Goal: Transaction & Acquisition: Obtain resource

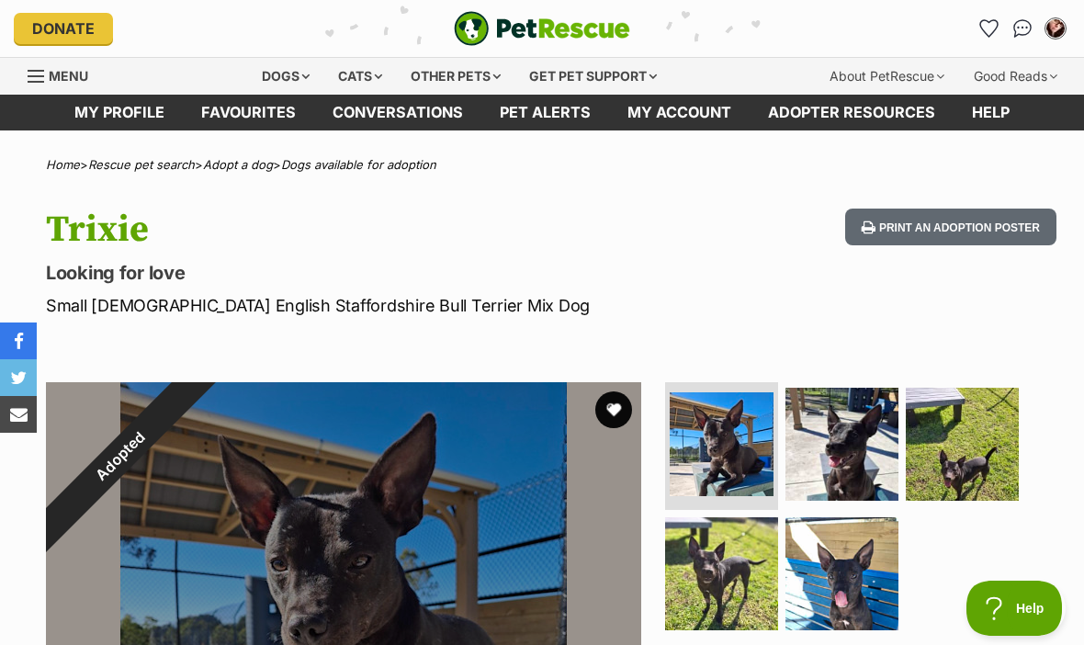
click at [290, 79] on div "Dogs" at bounding box center [285, 76] width 73 height 37
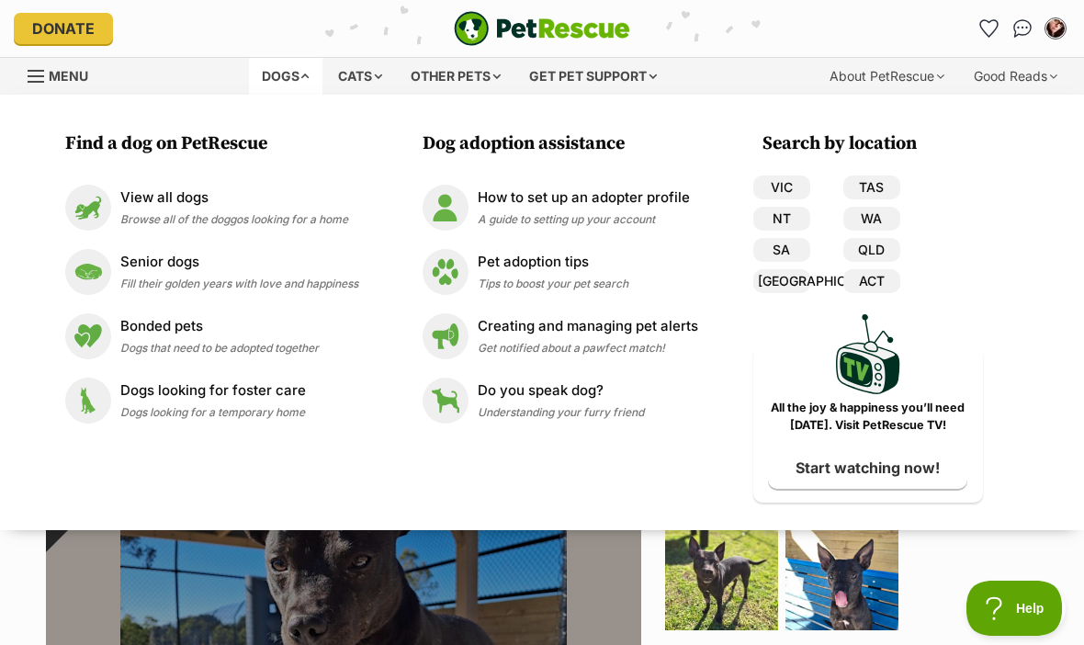
click at [302, 219] on span "Browse all of the doggos looking for a home" at bounding box center [234, 219] width 228 height 14
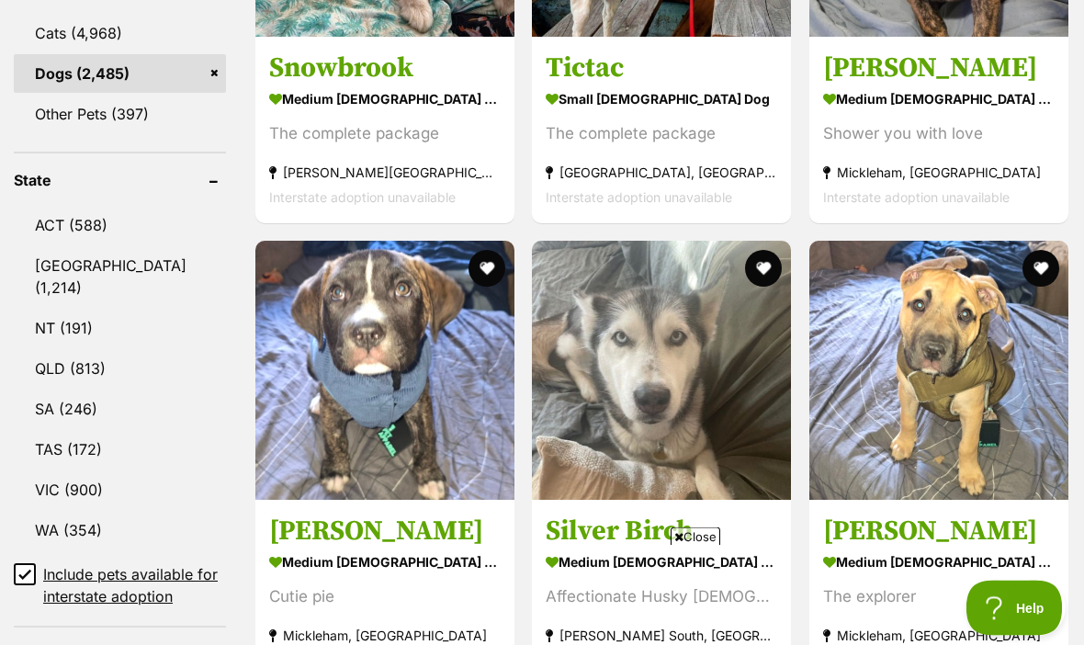
click at [115, 471] on link "VIC (900)" at bounding box center [120, 490] width 212 height 39
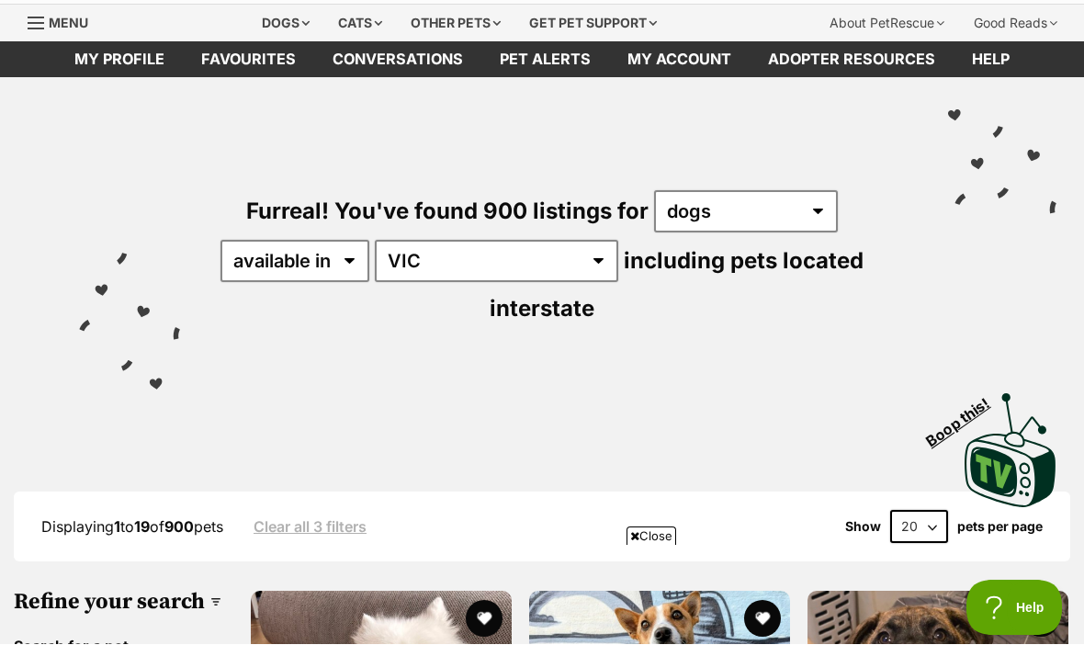
click at [930, 511] on select "20 40 60" at bounding box center [919, 527] width 58 height 33
select select "60"
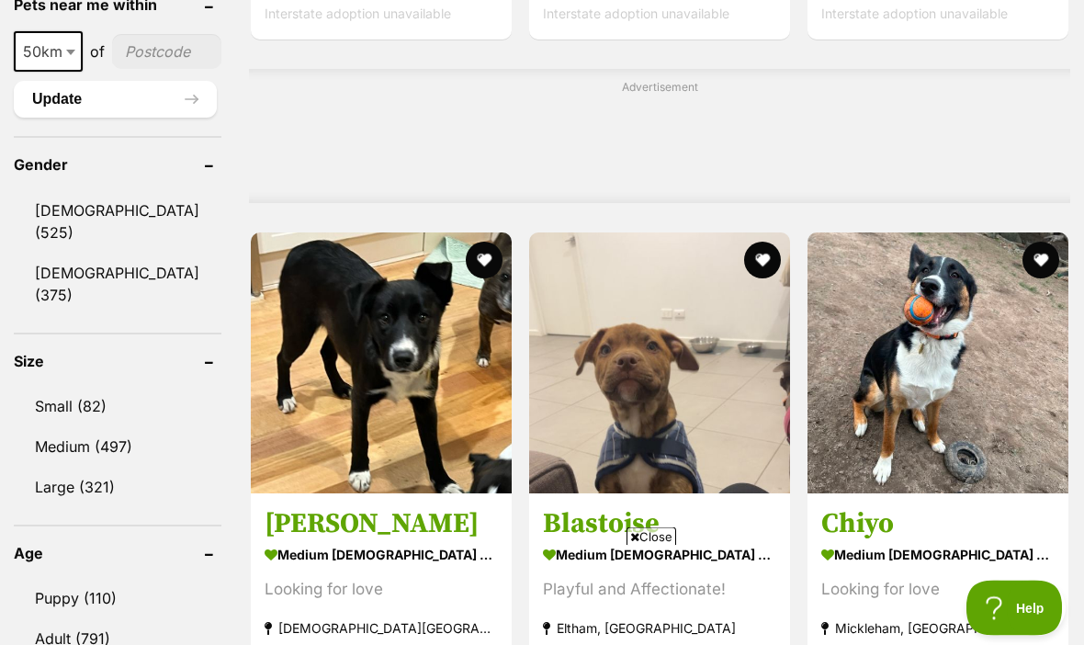
scroll to position [1516, 0]
click at [112, 387] on link "Small (82)" at bounding box center [118, 406] width 208 height 39
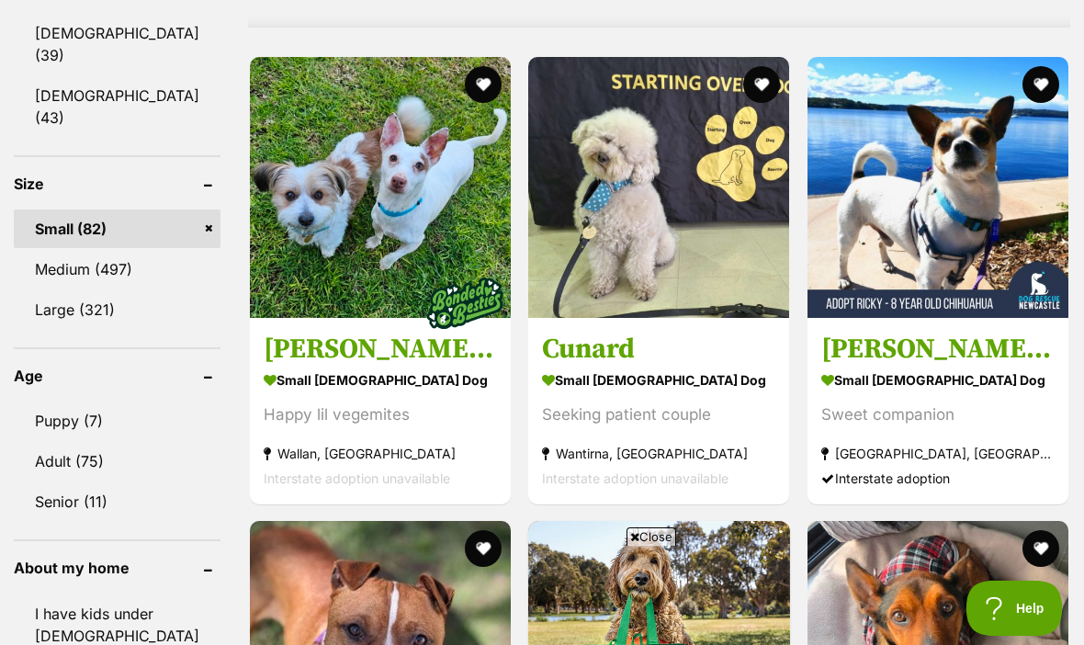
scroll to position [1702, 0]
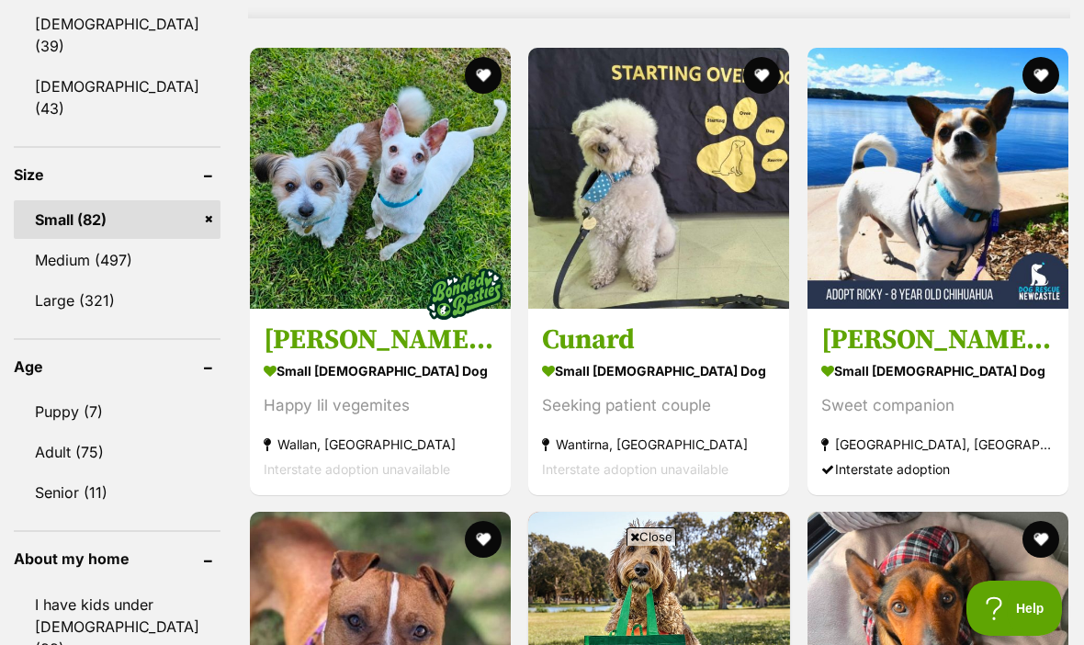
click at [1007, 434] on strong "Toronto, NSW" at bounding box center [937, 443] width 233 height 25
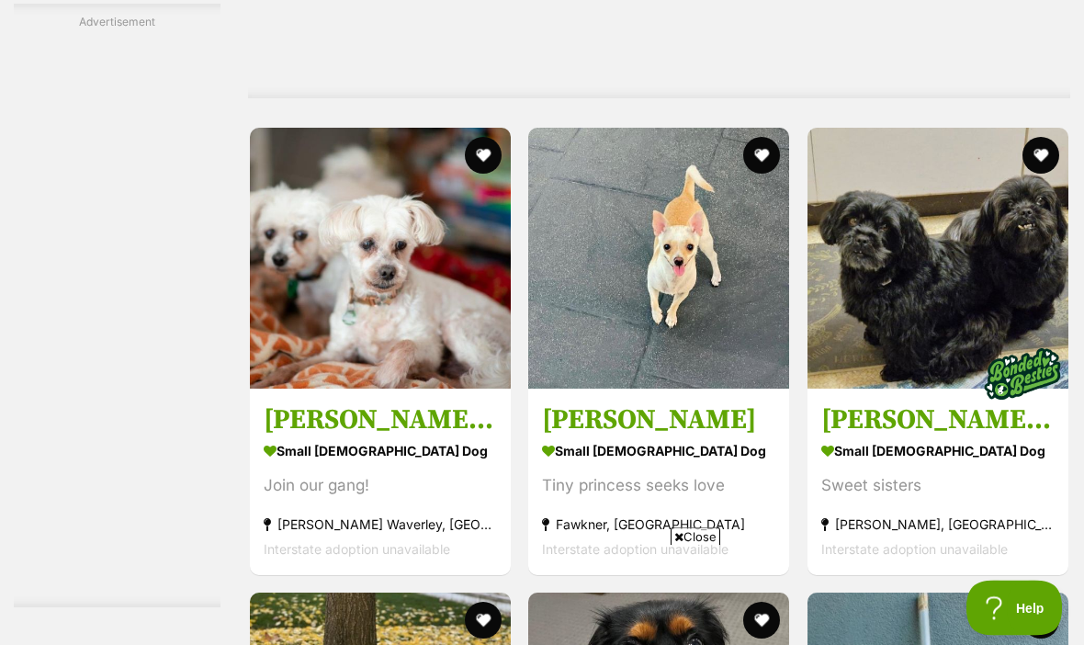
scroll to position [4291, 0]
click at [719, 464] on strong "small female Dog" at bounding box center [658, 450] width 233 height 27
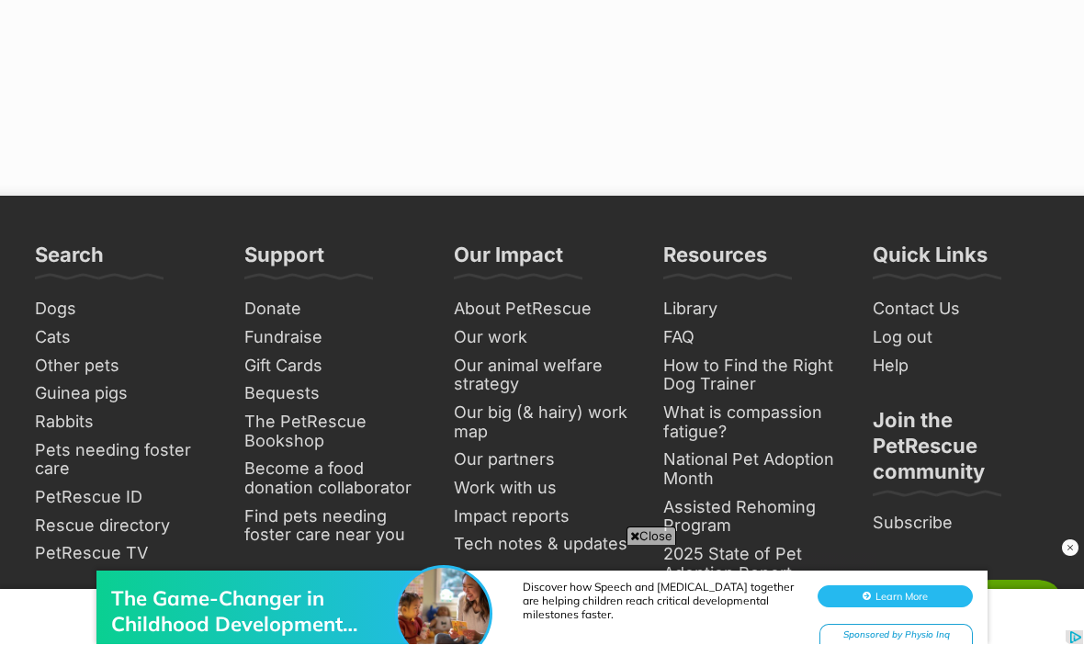
scroll to position [11931, 0]
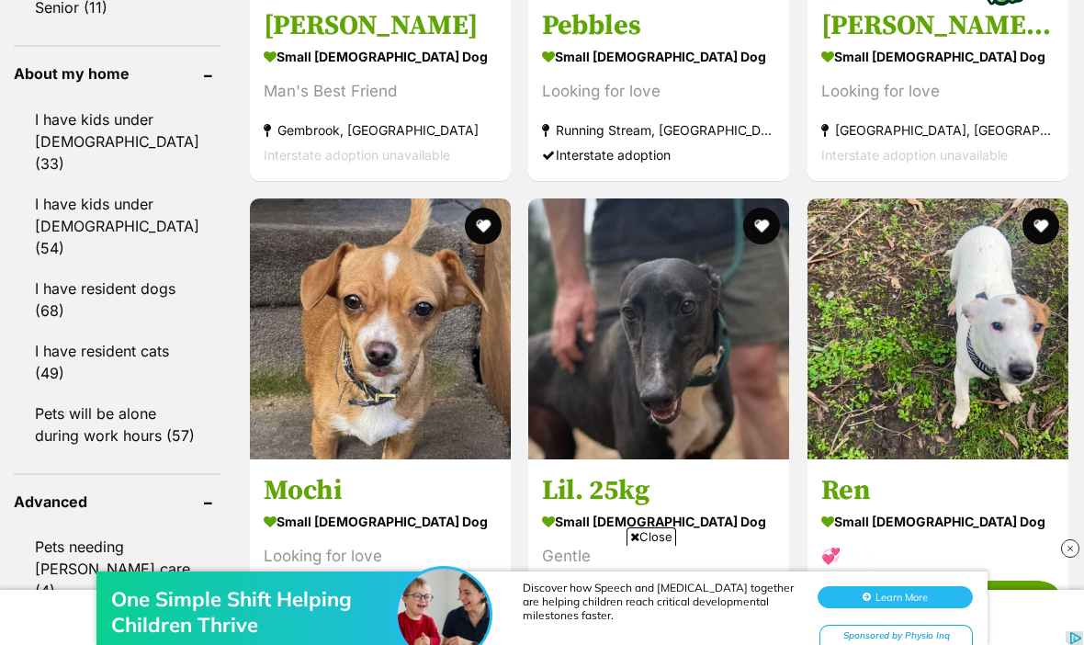
scroll to position [2317, 0]
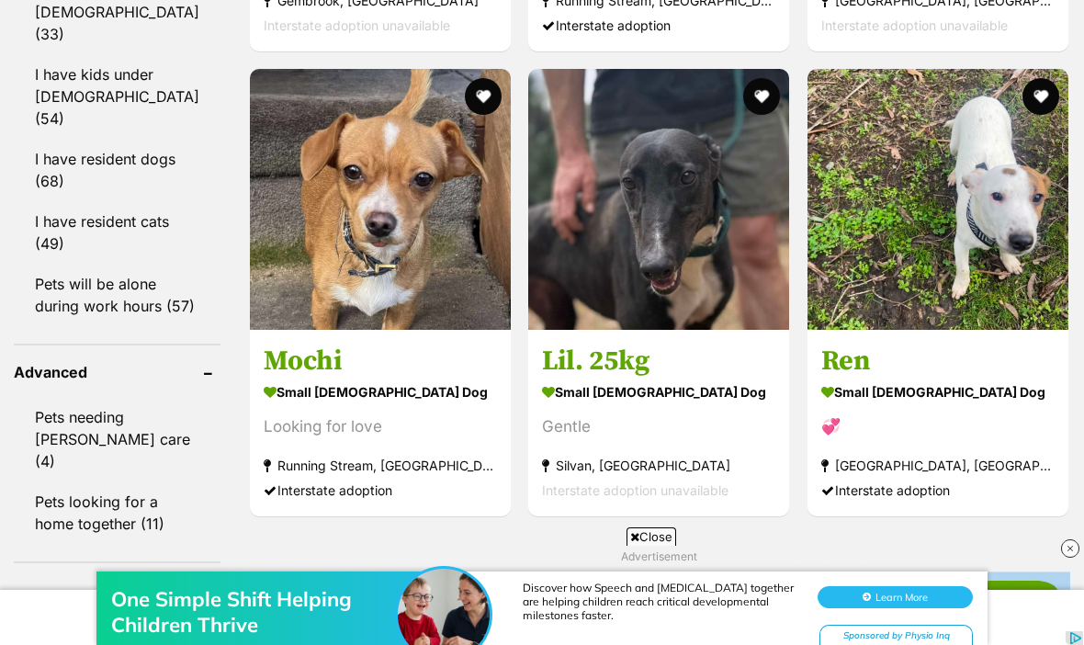
click at [264, 391] on strong "small [DEMOGRAPHIC_DATA] Dog" at bounding box center [380, 392] width 233 height 27
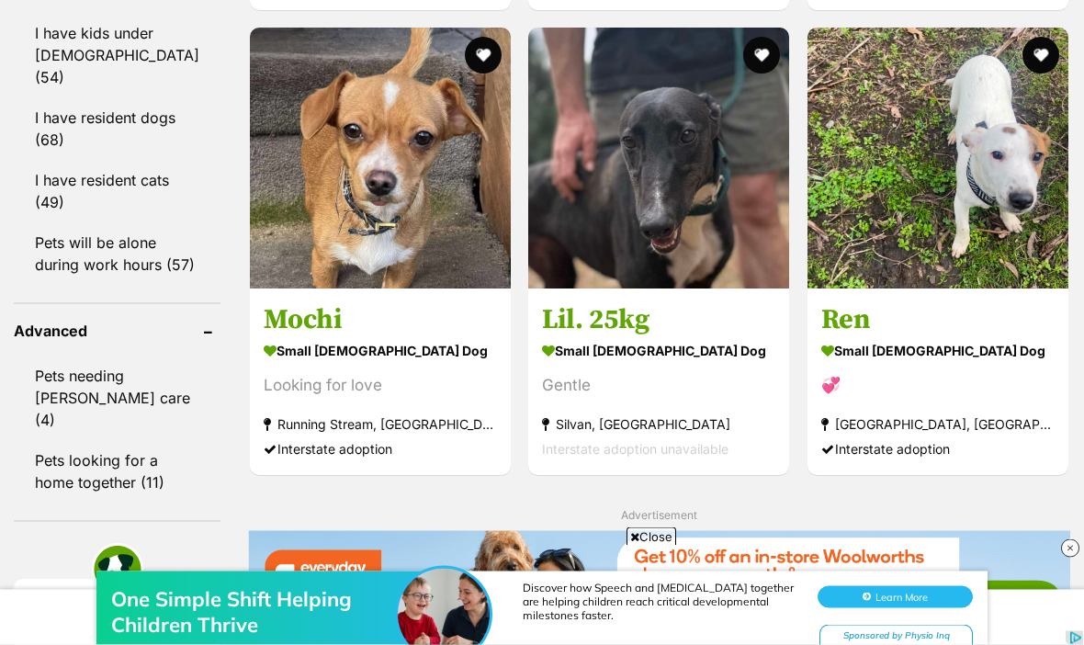
scroll to position [2335, 0]
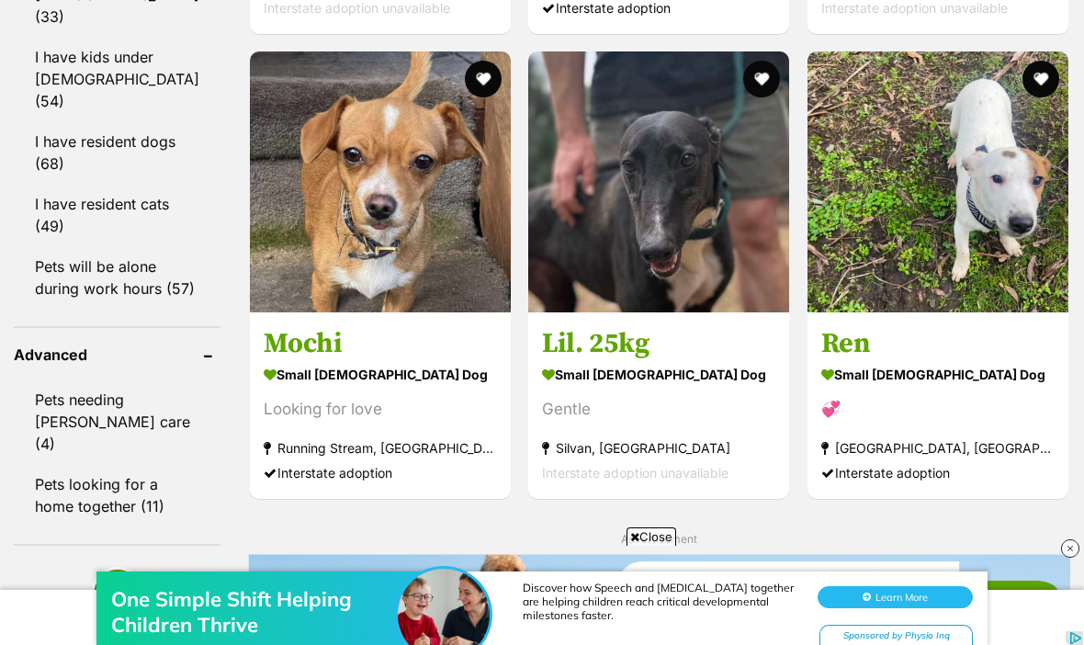
click at [465, 69] on button "favourite" at bounding box center [483, 79] width 37 height 37
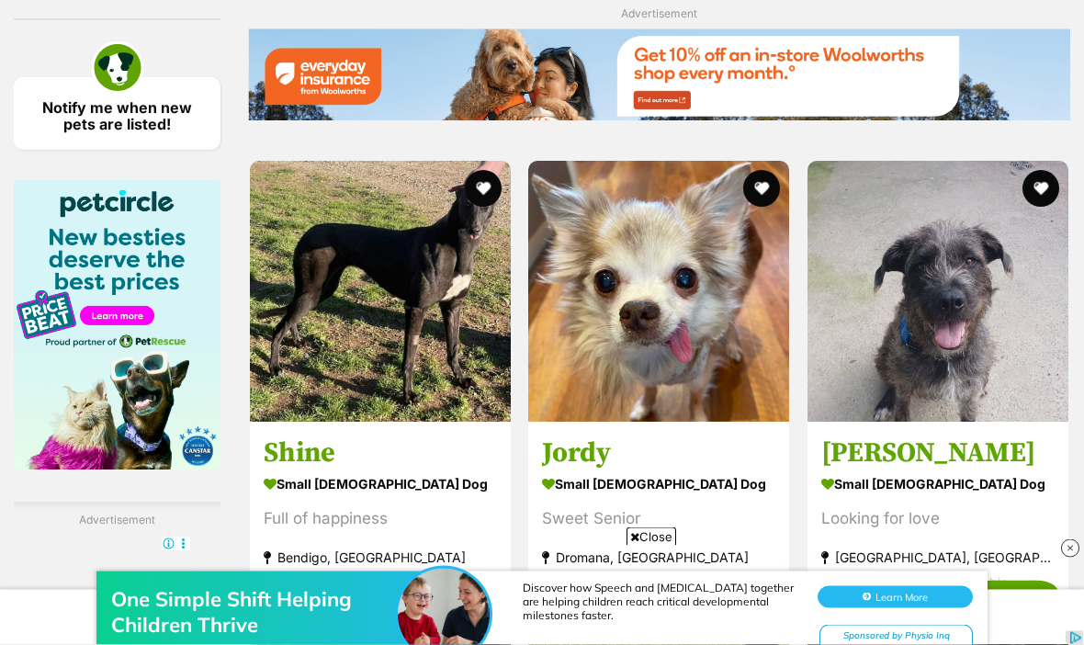
scroll to position [2862, 0]
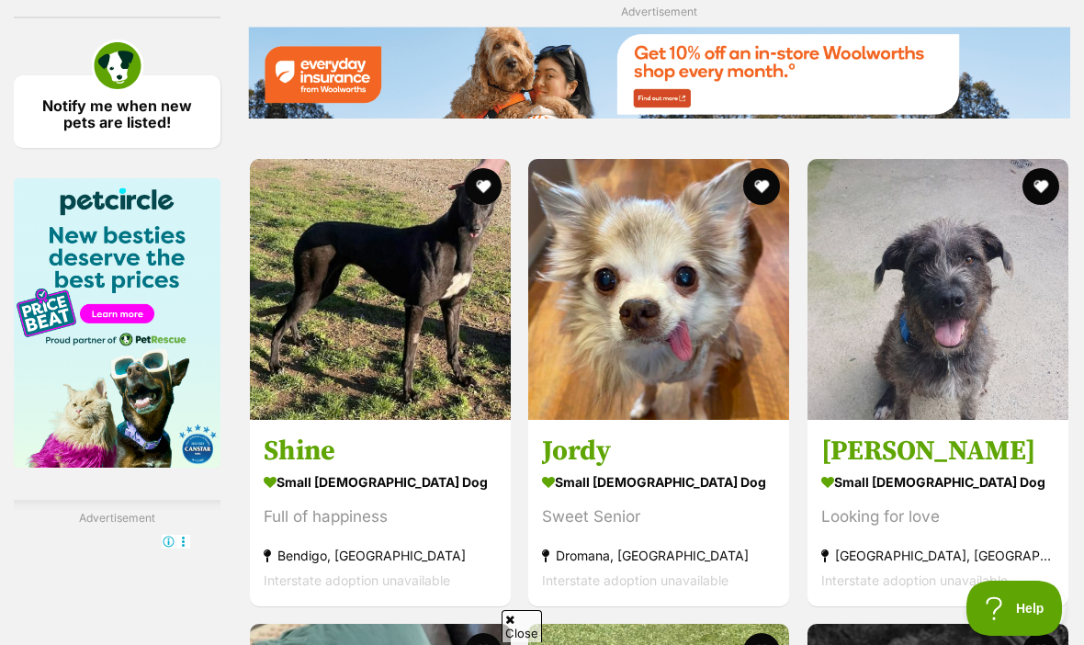
click at [727, 495] on strong "small [DEMOGRAPHIC_DATA] Dog" at bounding box center [658, 482] width 233 height 27
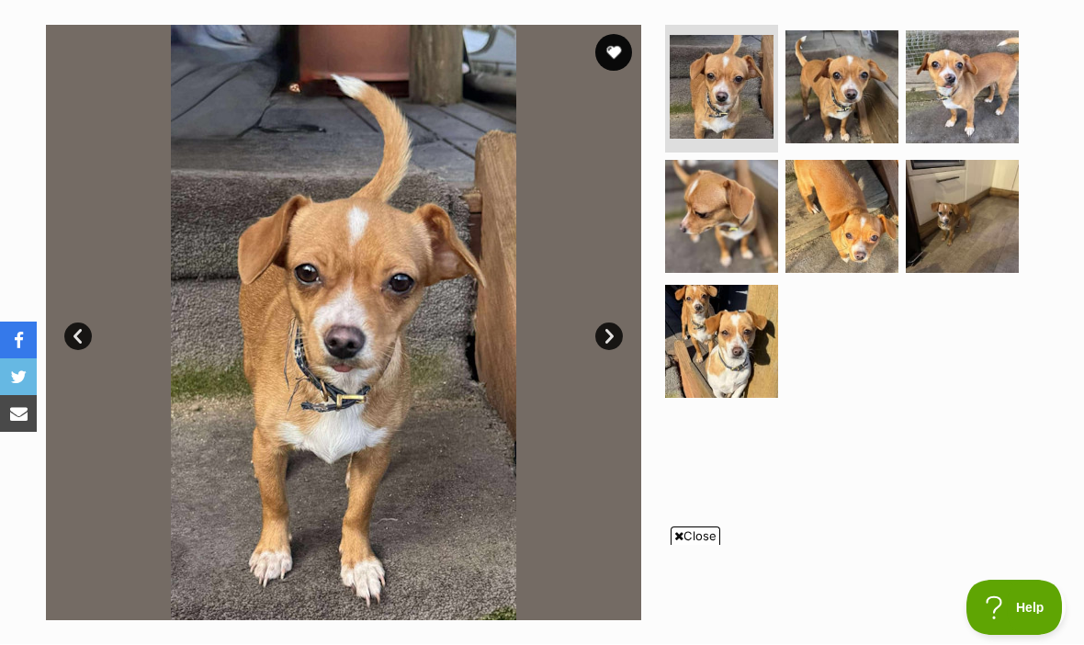
scroll to position [357, 0]
click at [1004, 85] on img at bounding box center [962, 86] width 113 height 113
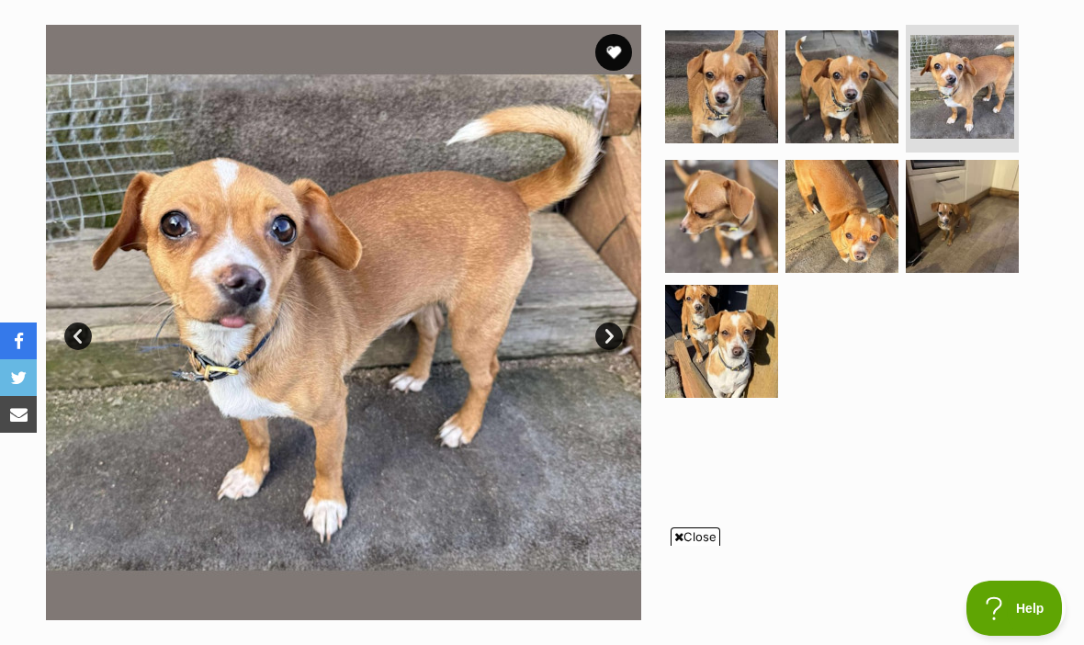
click at [984, 182] on img at bounding box center [962, 216] width 113 height 113
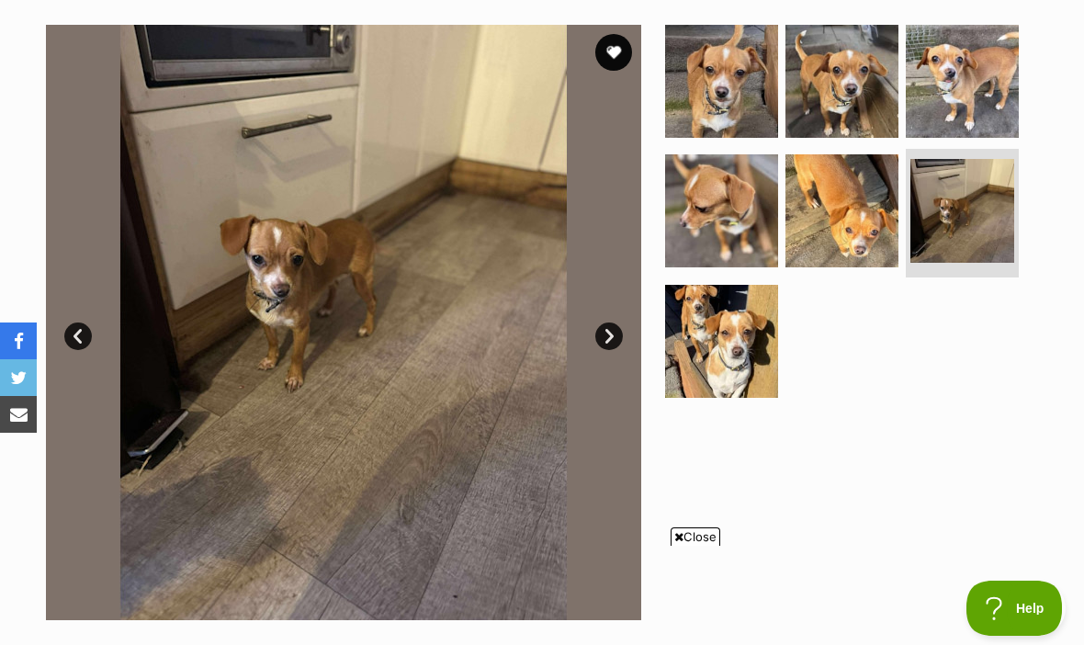
click at [876, 205] on img at bounding box center [842, 210] width 113 height 113
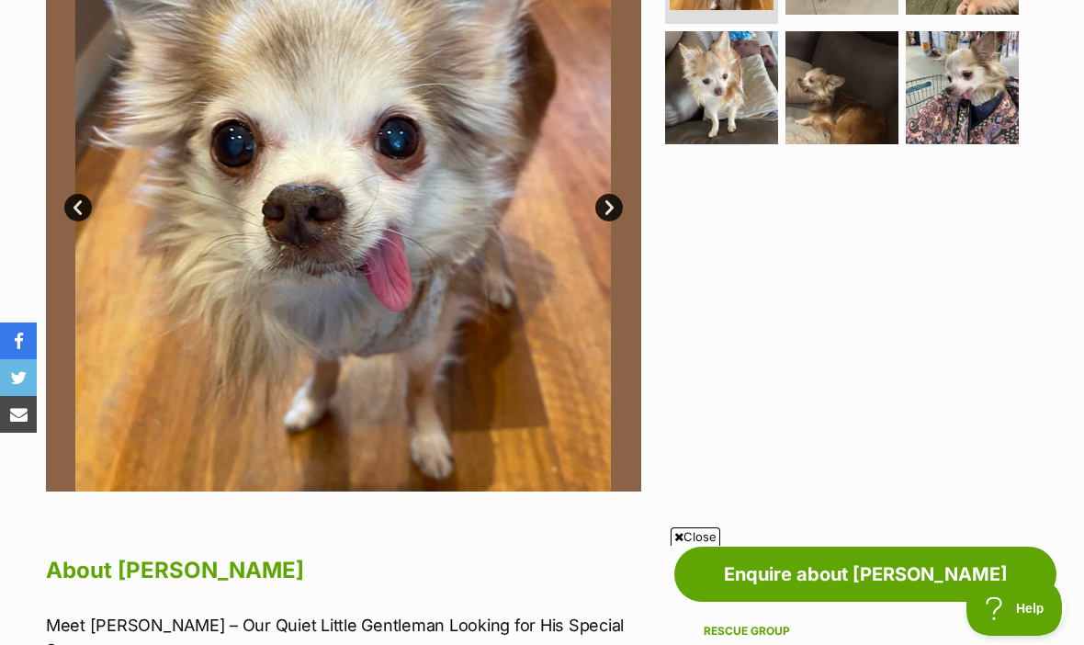
scroll to position [469, 0]
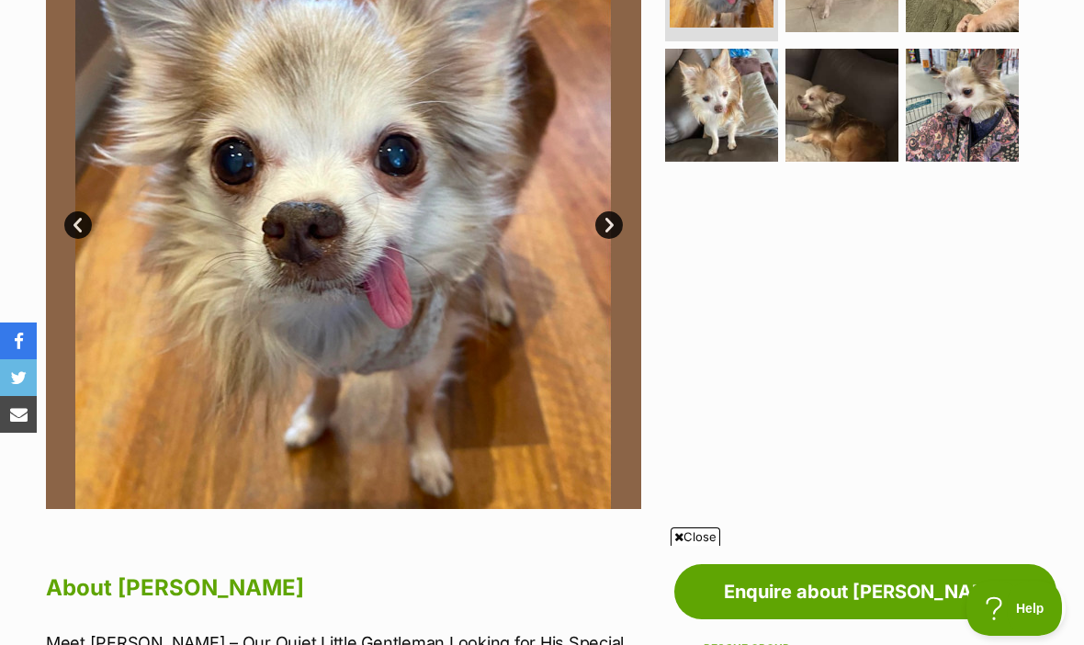
click at [615, 219] on link "Next" at bounding box center [609, 225] width 28 height 28
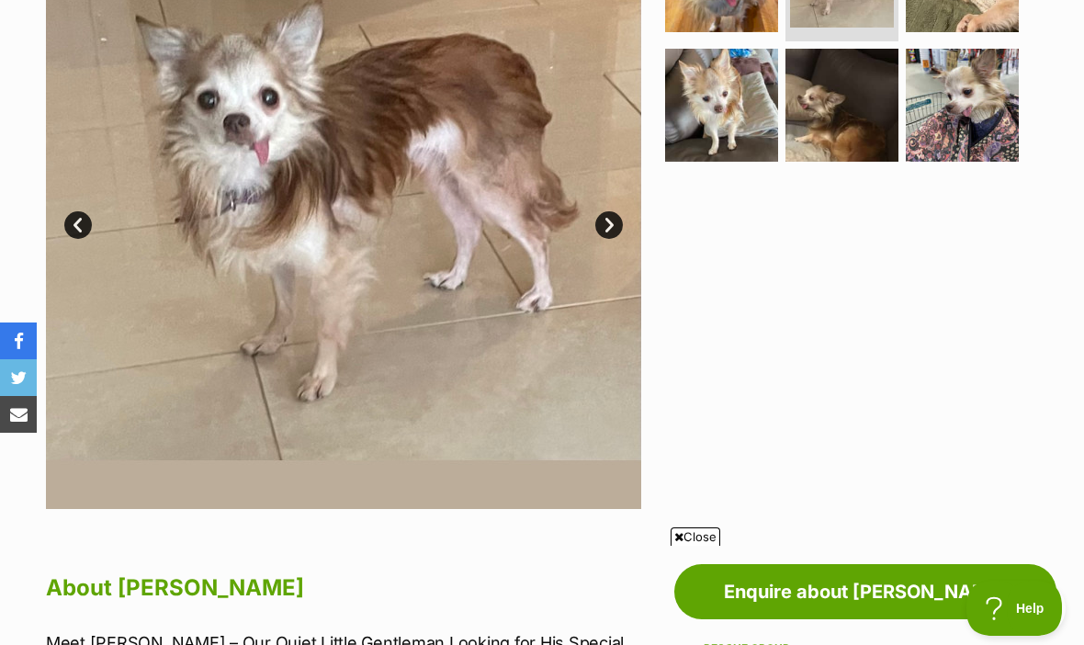
click at [620, 229] on link "Next" at bounding box center [609, 225] width 28 height 28
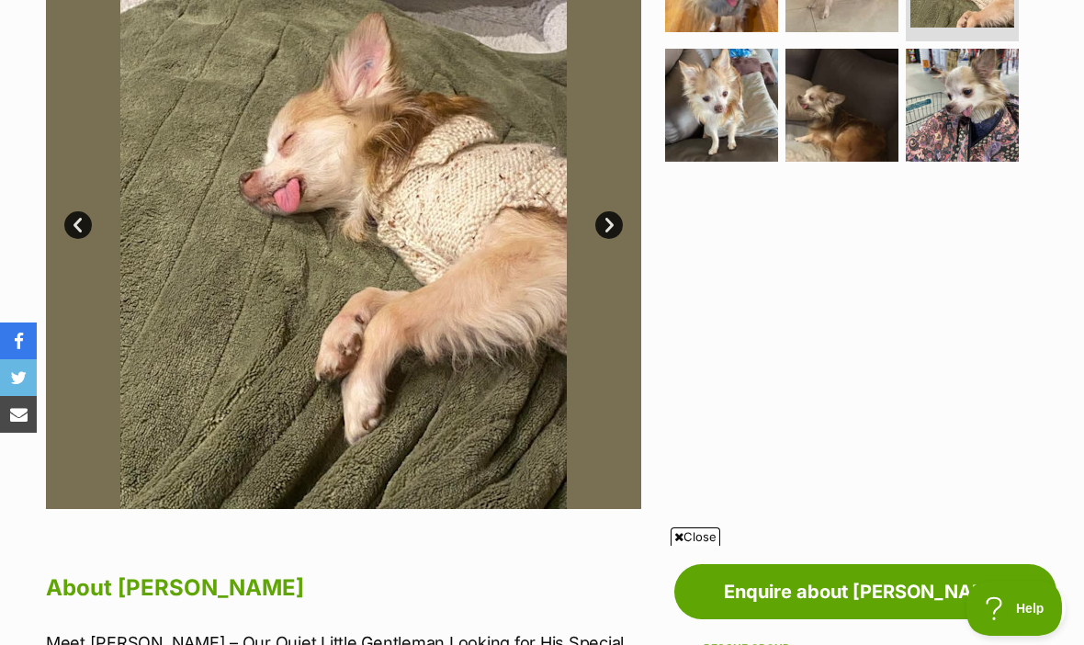
click at [618, 224] on link "Next" at bounding box center [609, 225] width 28 height 28
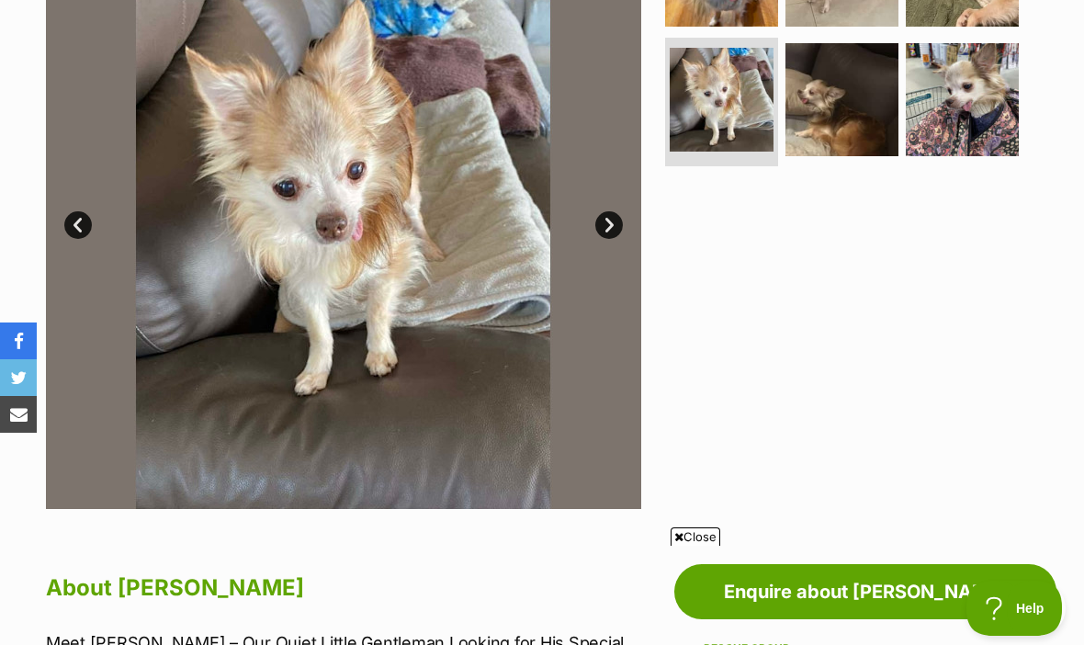
click at [614, 229] on link "Next" at bounding box center [609, 225] width 28 height 28
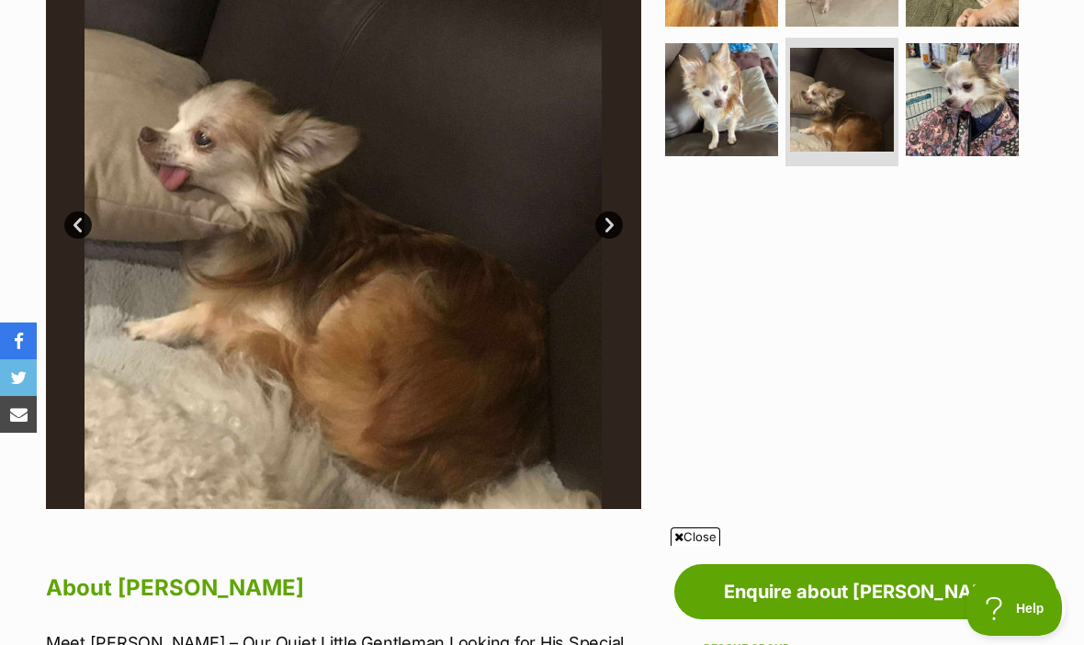
click at [615, 228] on link "Next" at bounding box center [609, 225] width 28 height 28
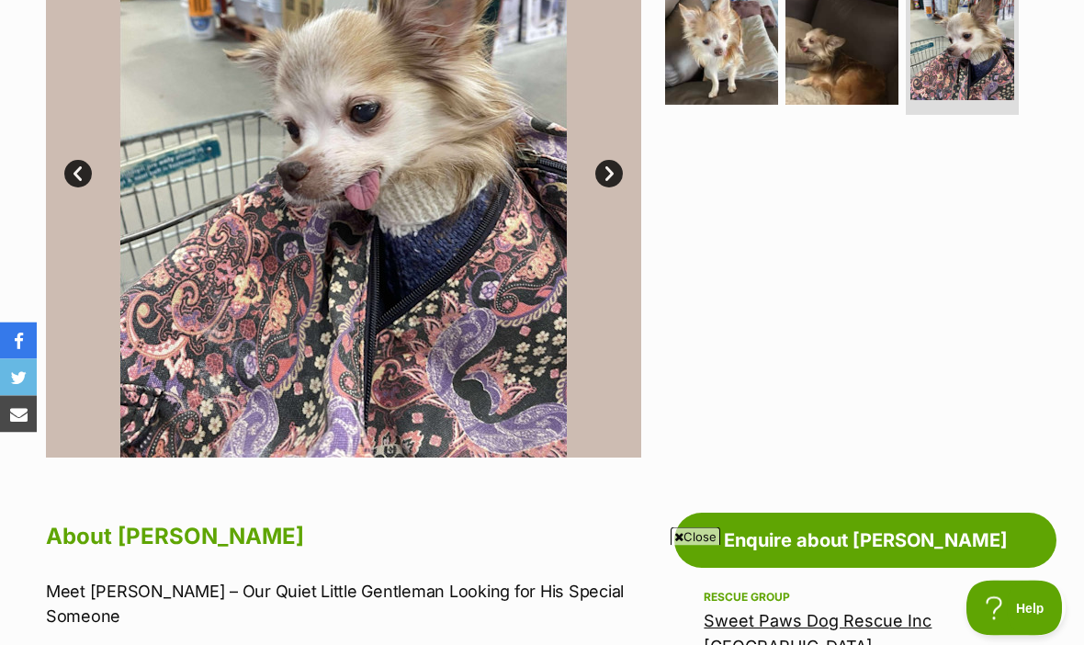
scroll to position [521, 0]
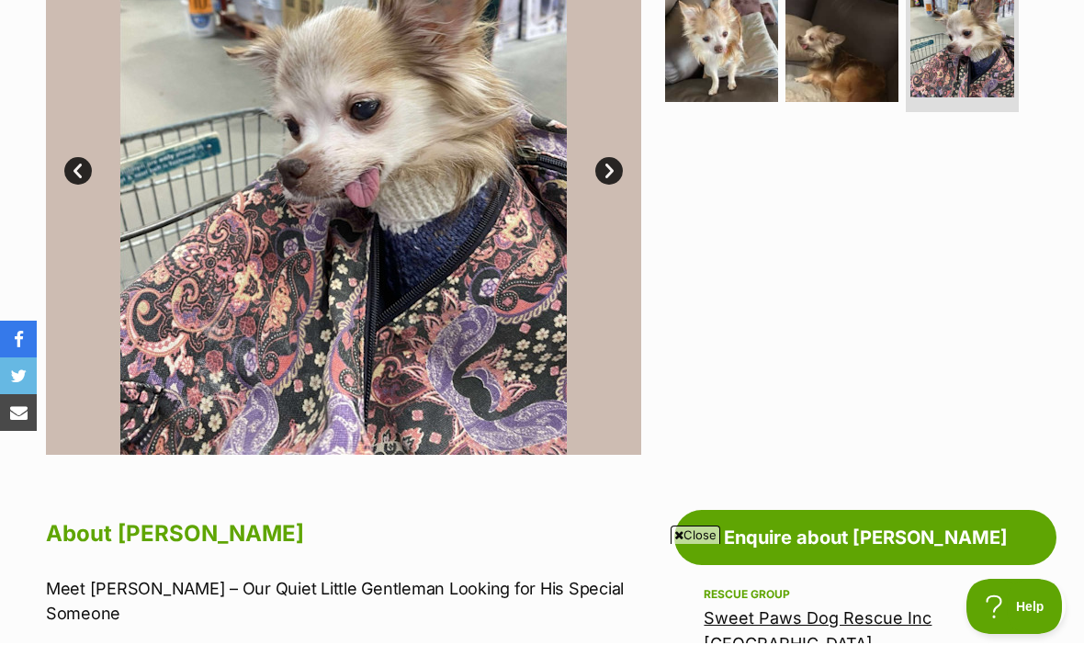
click at [919, 546] on link "Enquire about [PERSON_NAME]" at bounding box center [865, 539] width 382 height 55
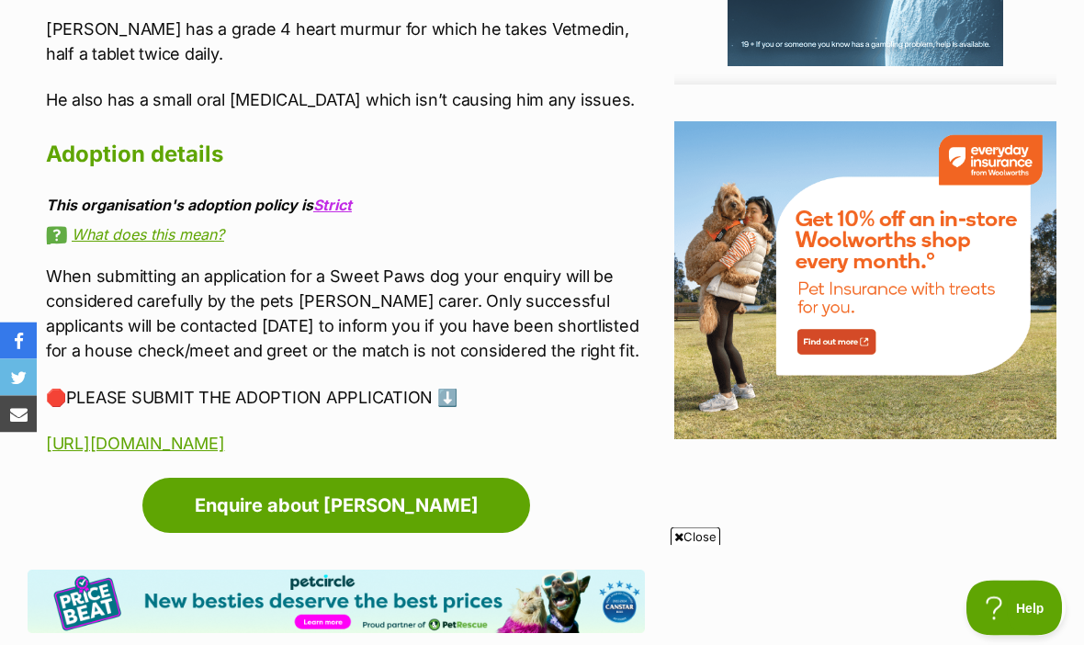
scroll to position [2430, 0]
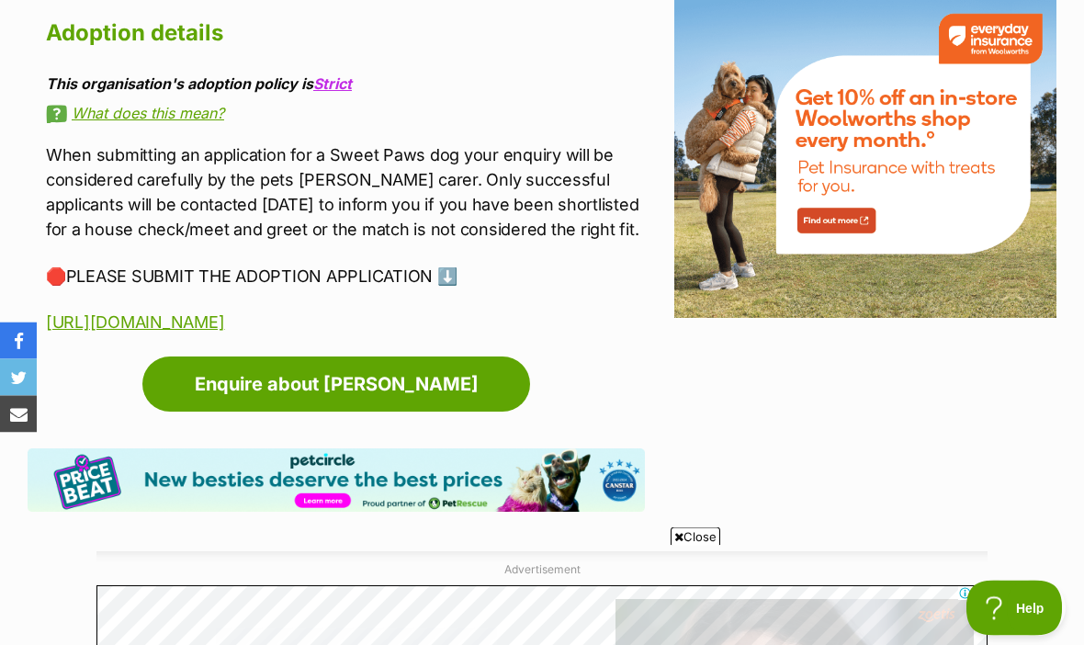
click at [187, 357] on link "Enquire about [PERSON_NAME]" at bounding box center [336, 384] width 388 height 55
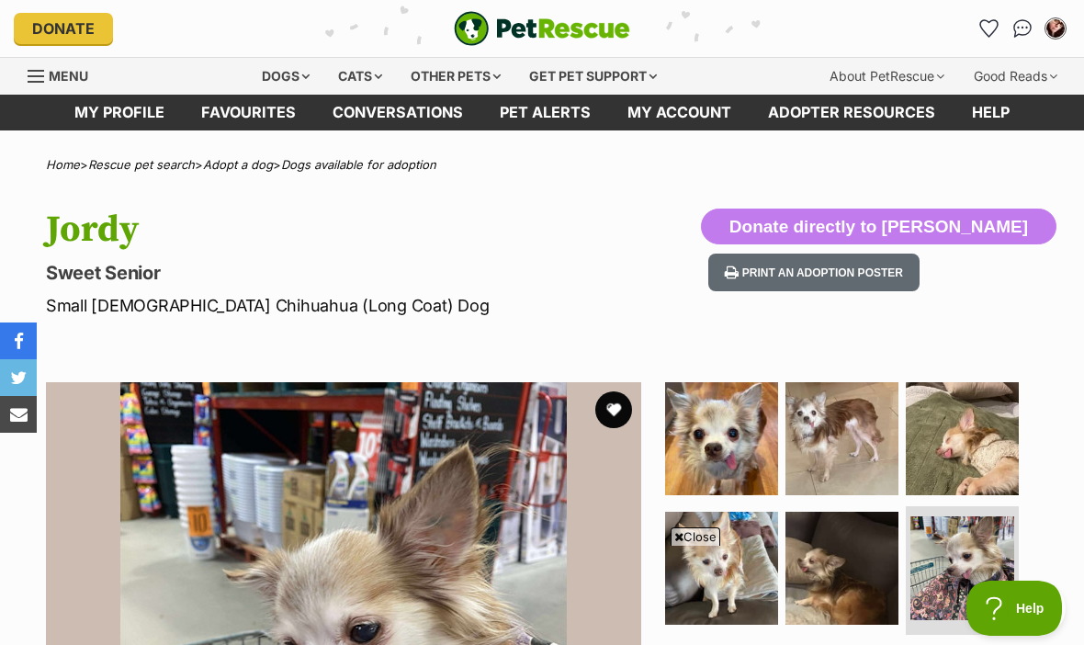
scroll to position [2494, 0]
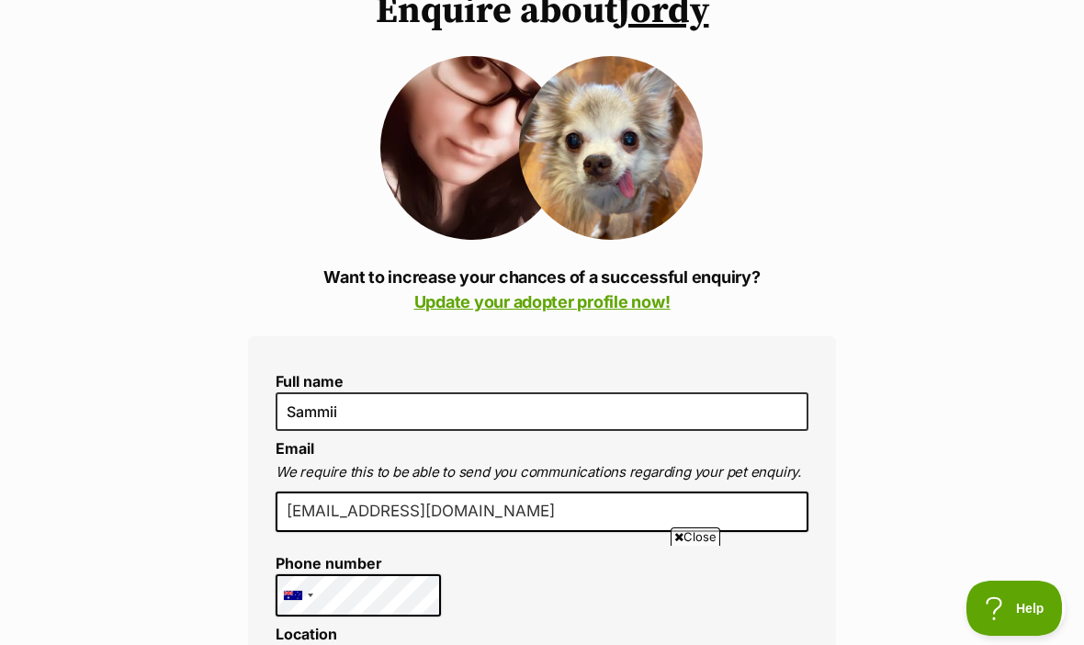
click at [651, 307] on link "Update your adopter profile now!" at bounding box center [542, 301] width 256 height 19
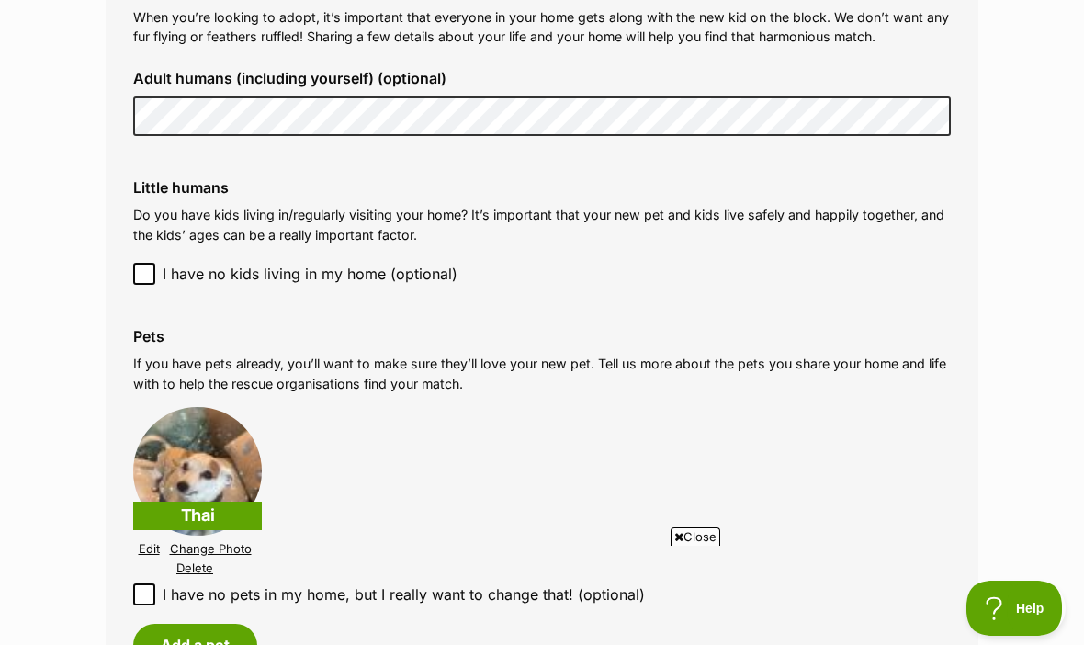
scroll to position [1802, 0]
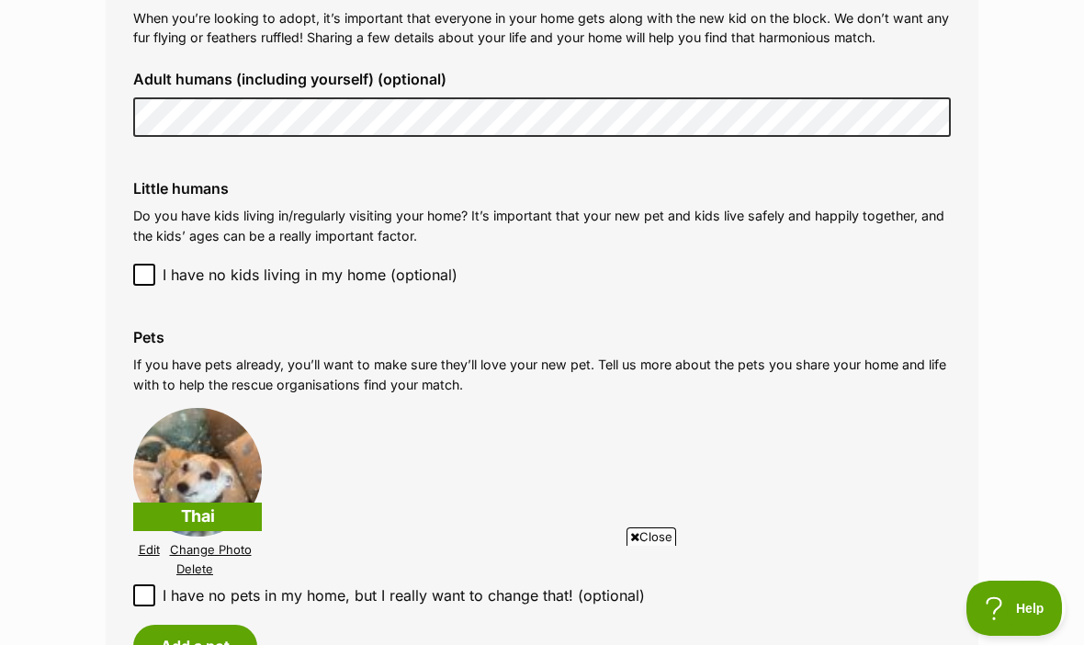
click at [192, 625] on button "Add a pet" at bounding box center [195, 646] width 124 height 42
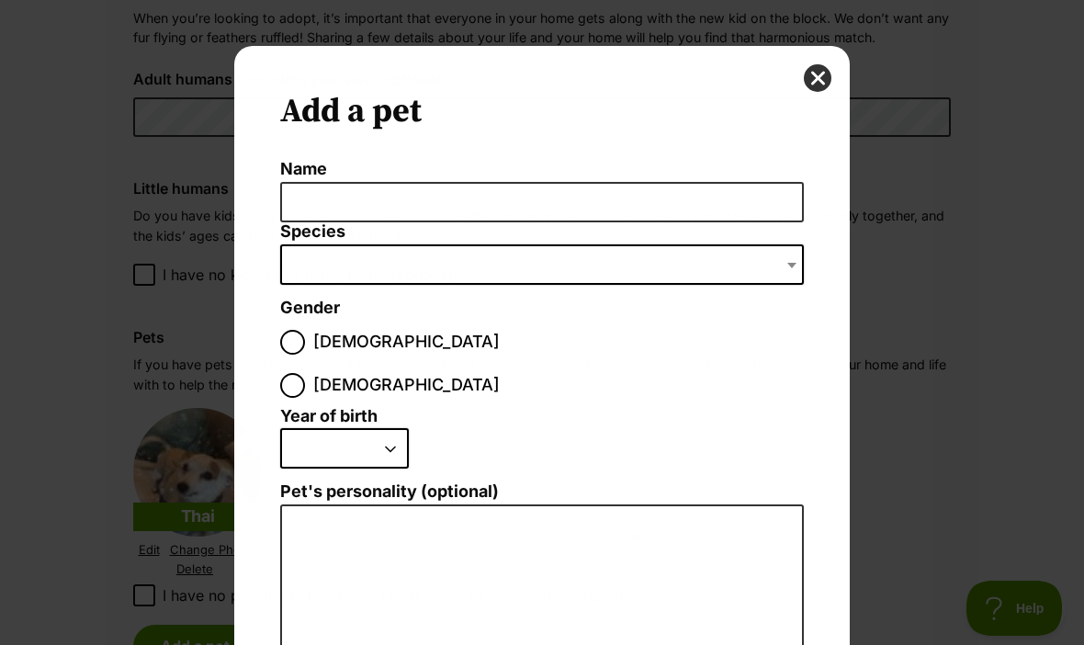
scroll to position [0, 0]
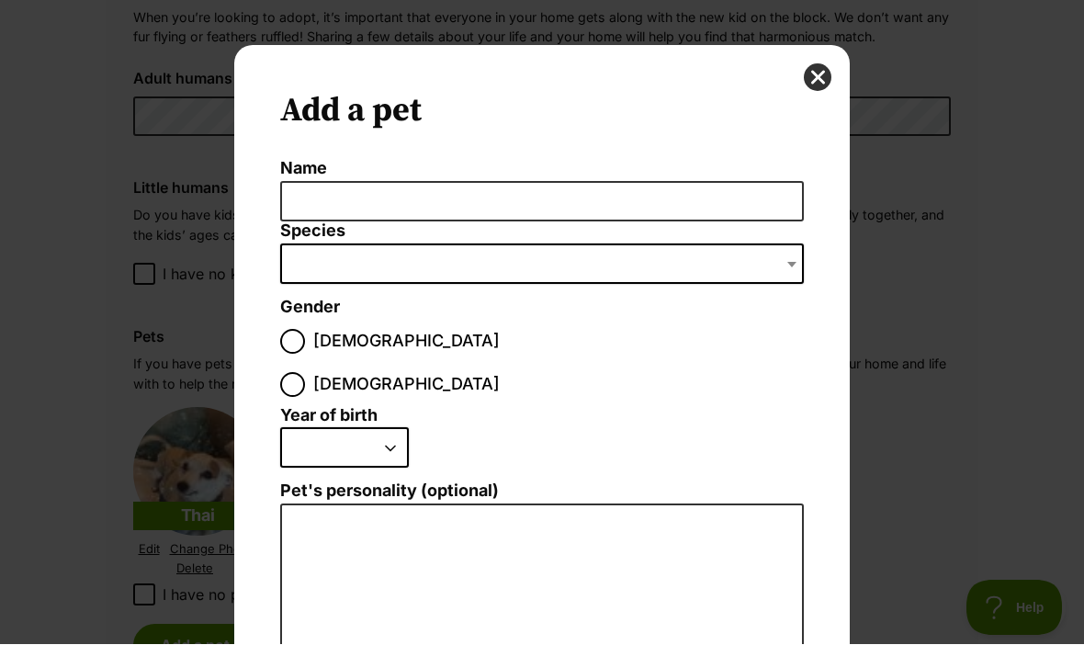
click at [826, 78] on button "close" at bounding box center [818, 78] width 28 height 28
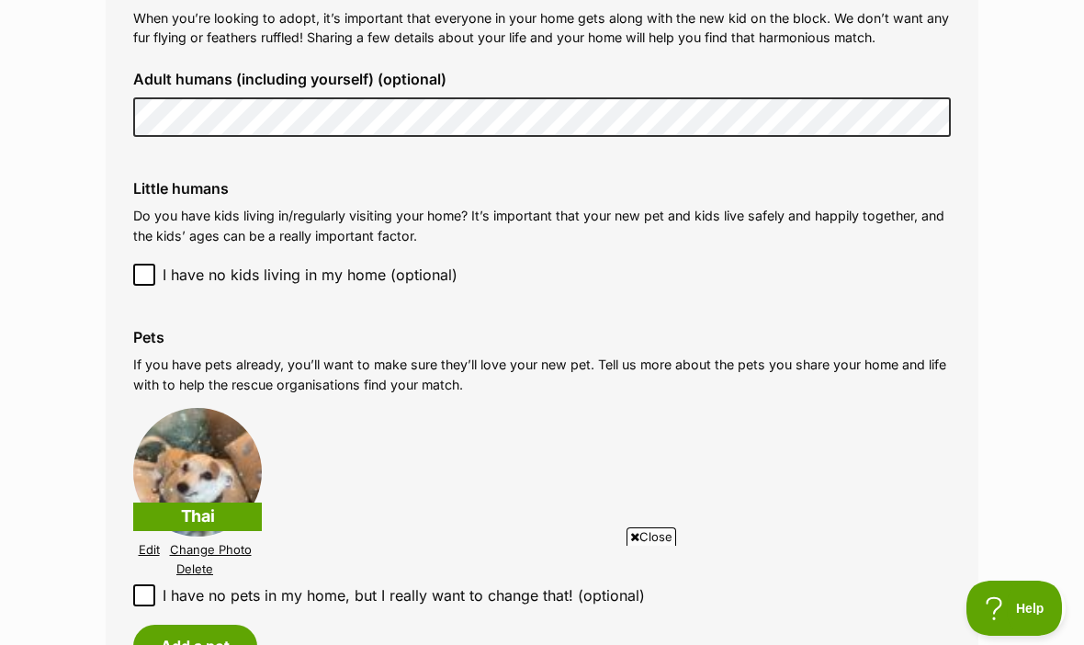
scroll to position [1801, 0]
click at [179, 445] on img at bounding box center [197, 473] width 129 height 129
click at [194, 503] on p "Thai" at bounding box center [197, 517] width 129 height 28
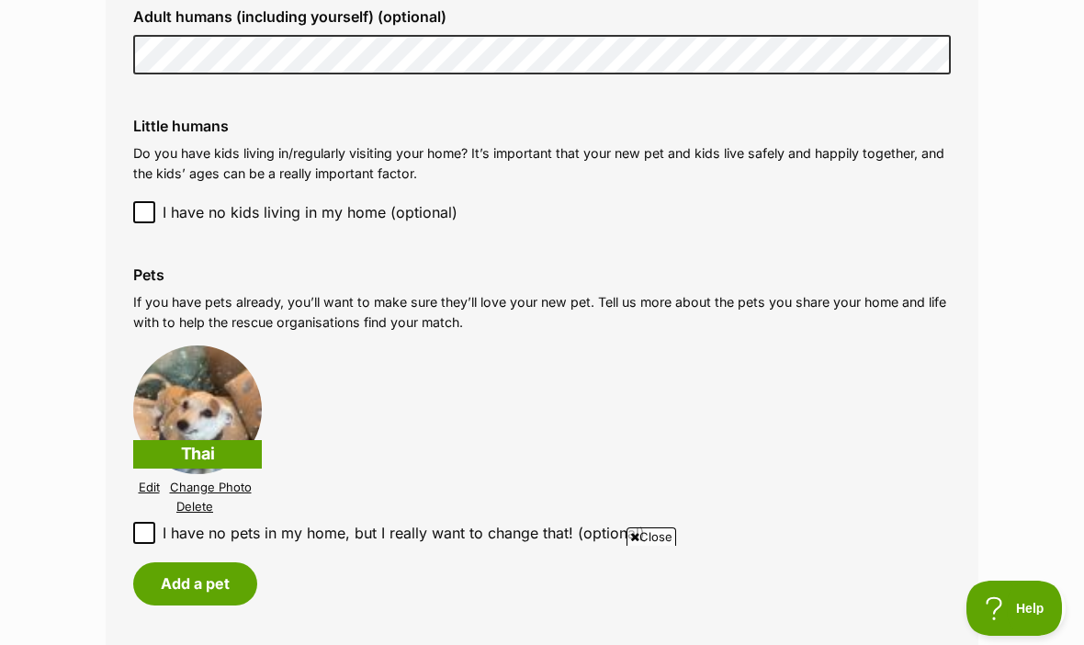
scroll to position [1865, 0]
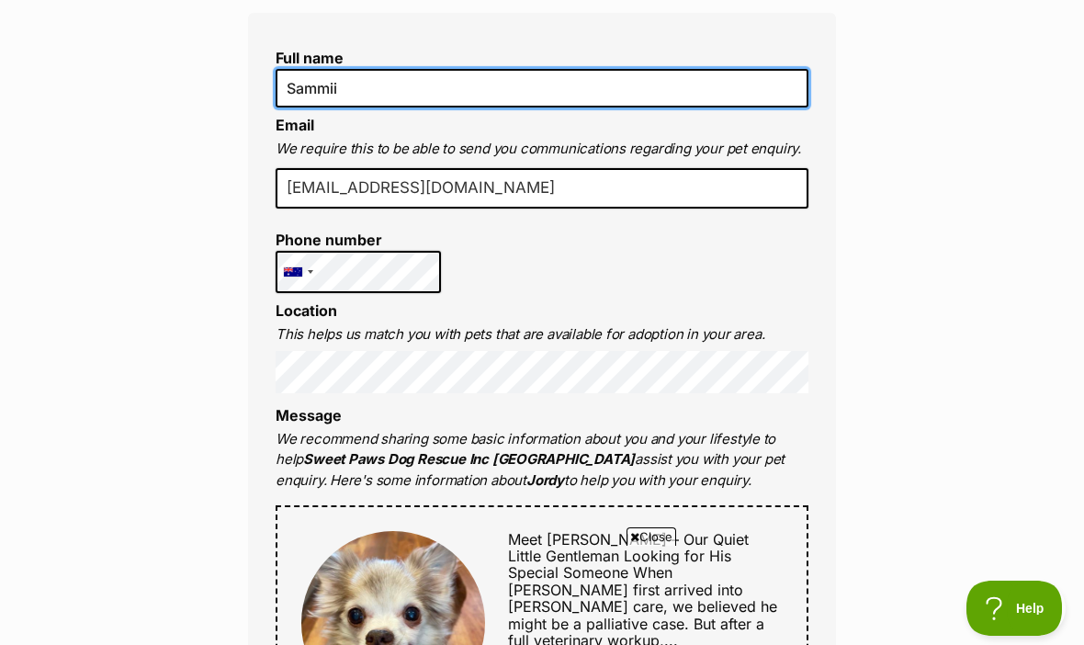
click at [763, 98] on input "Sammii" at bounding box center [542, 88] width 533 height 39
type input "Sam"
type input "Samantha Bradshaw"
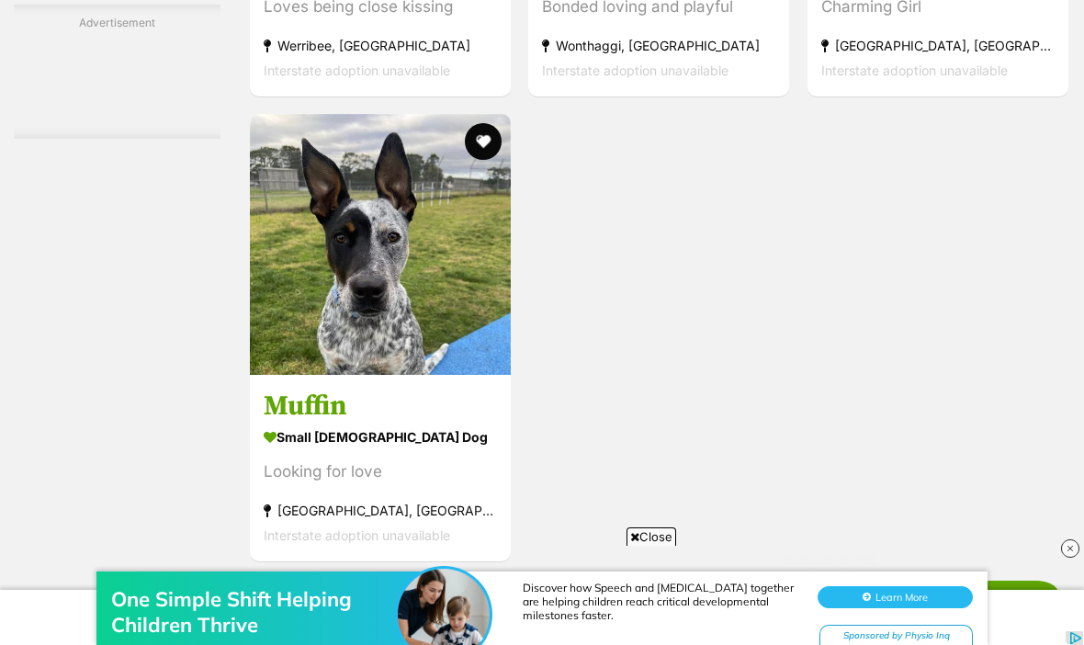
scroll to position [4509, 0]
